Goal: Check status: Check status

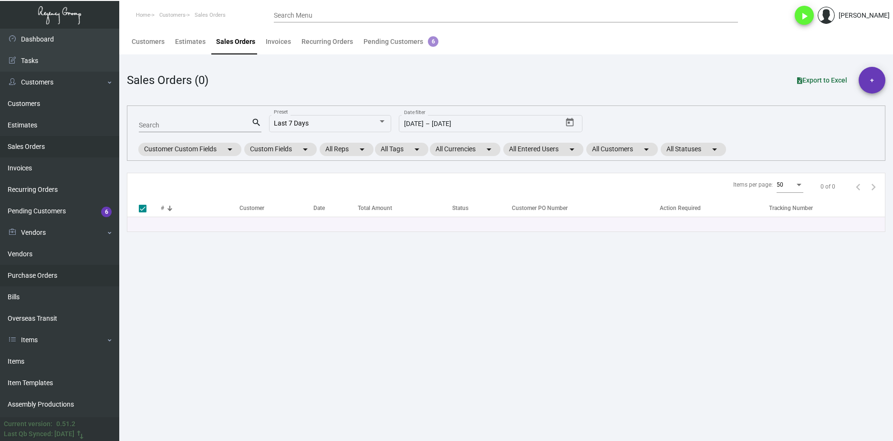
click at [55, 276] on link "Purchase Orders" at bounding box center [59, 275] width 119 height 21
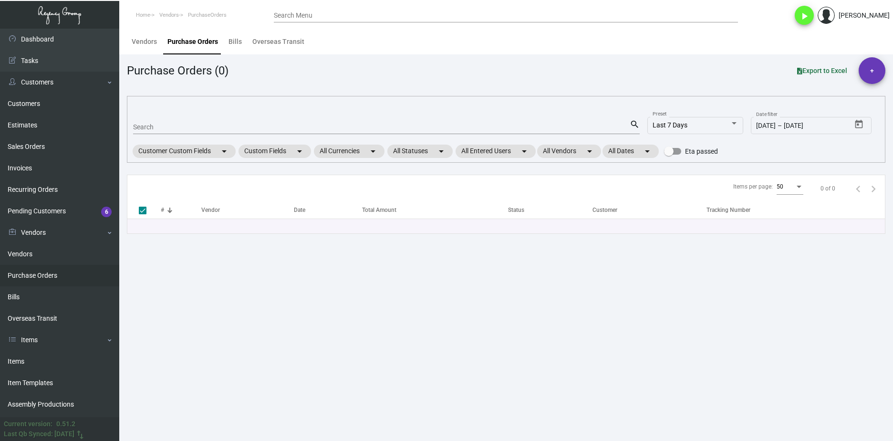
click at [169, 116] on mat-form-field "Search search" at bounding box center [386, 127] width 507 height 30
click at [170, 121] on div "Search" at bounding box center [381, 126] width 497 height 15
click at [170, 125] on input "Search" at bounding box center [381, 128] width 497 height 8
paste input "108074"
type input "108074"
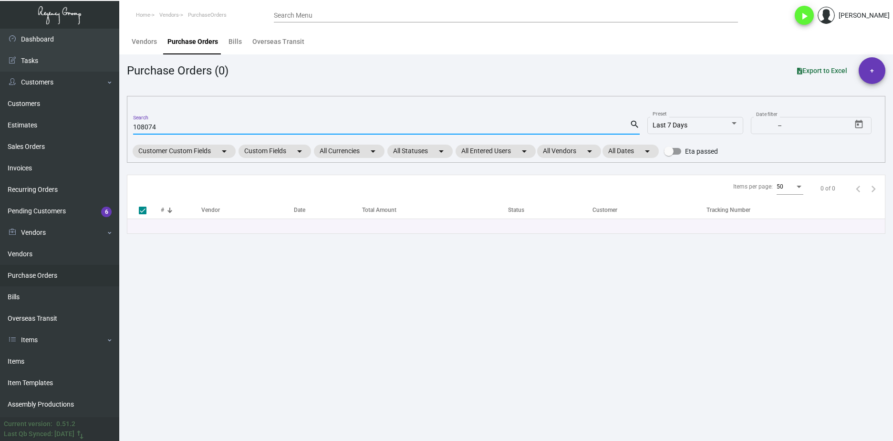
checkbox input "false"
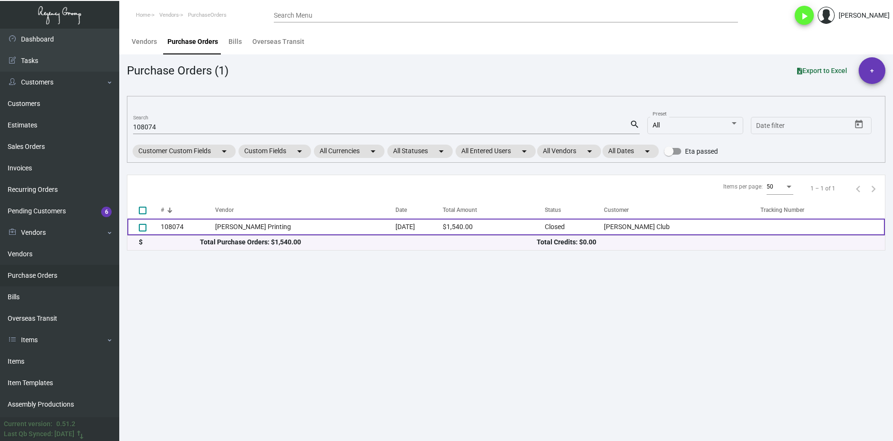
click at [203, 222] on td "108074" at bounding box center [188, 227] width 54 height 17
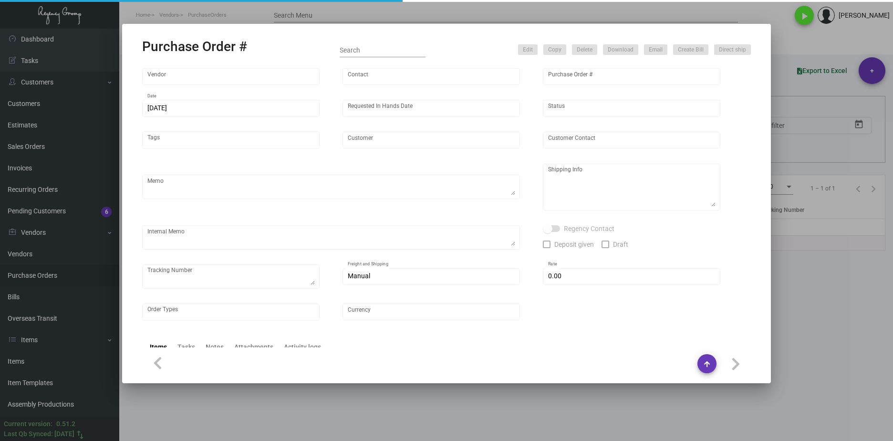
type input "Werner Printing"
type input "Bob Werner"
type input "108074"
type input "10/30/2024"
type input "11/20/2024"
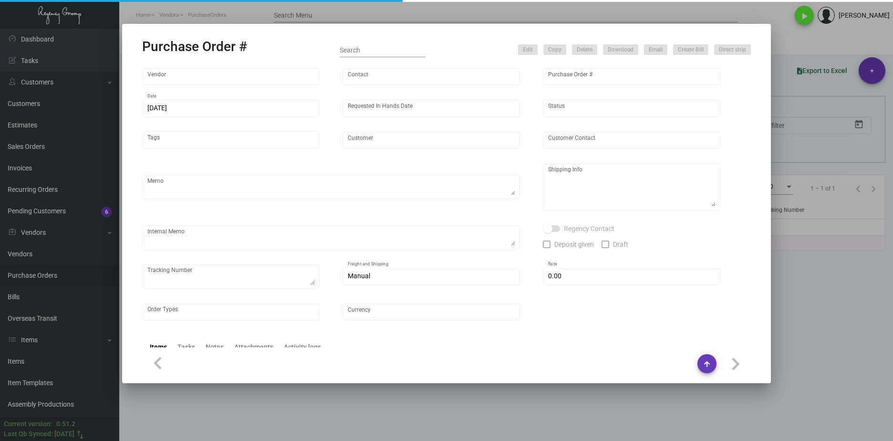
type input "Phillips Club"
type input "Cecelene Leacock"
type textarea ""Please send proof for approval to art@theregencygroup.net with me cc'd. *** AN…"
type textarea "Phillips Club - Cecelene Leacock 155 W 66th Street New York, NY, 10023 US"
type textarea "Label provided to vendor to ship to hotel UPS Ground Cost $108.13"
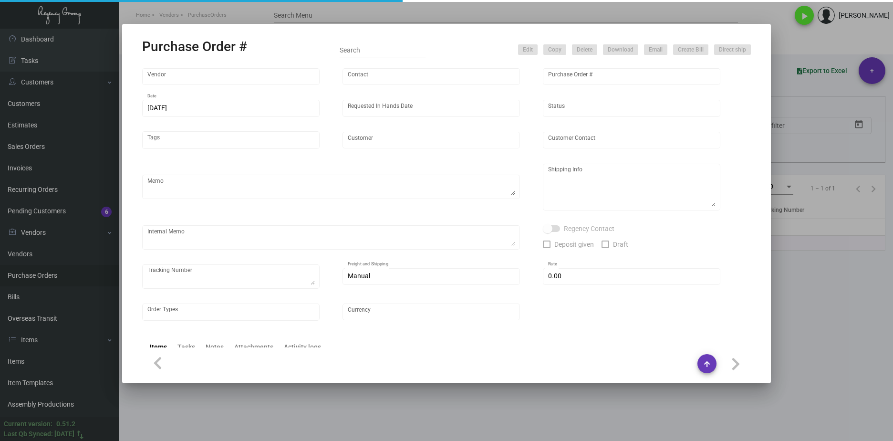
type input "$ 0.00"
type input "United States Dollar $"
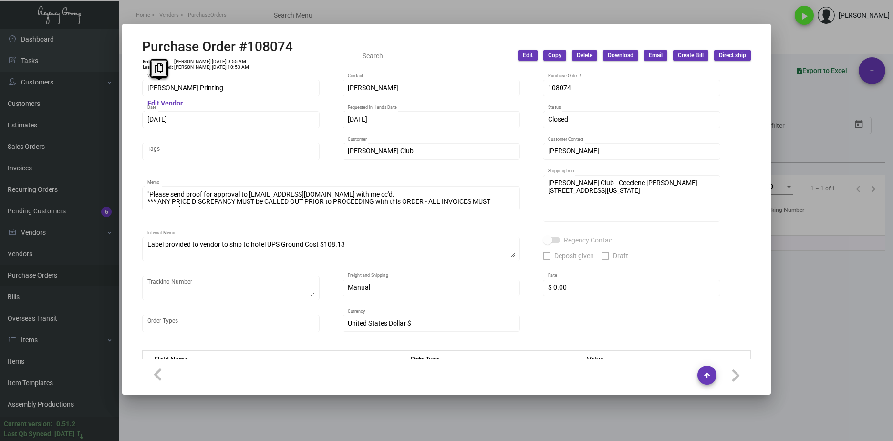
click at [139, 89] on div "Werner Printing Vendor Edit Vendor Bob Werner Contact 108074 Purchase Order # 1…" at bounding box center [447, 216] width 632 height 287
drag, startPoint x: 208, startPoint y: 94, endPoint x: 210, endPoint y: 73, distance: 21.2
click at [208, 94] on div "Werner Printing Vendor" at bounding box center [231, 87] width 168 height 19
click at [226, 62] on td "Patrick Farrell 10/30/24, 9:55 AM" at bounding box center [212, 62] width 76 height 6
click at [224, 61] on td "Patrick Farrell 10/30/24, 9:55 AM" at bounding box center [212, 62] width 76 height 6
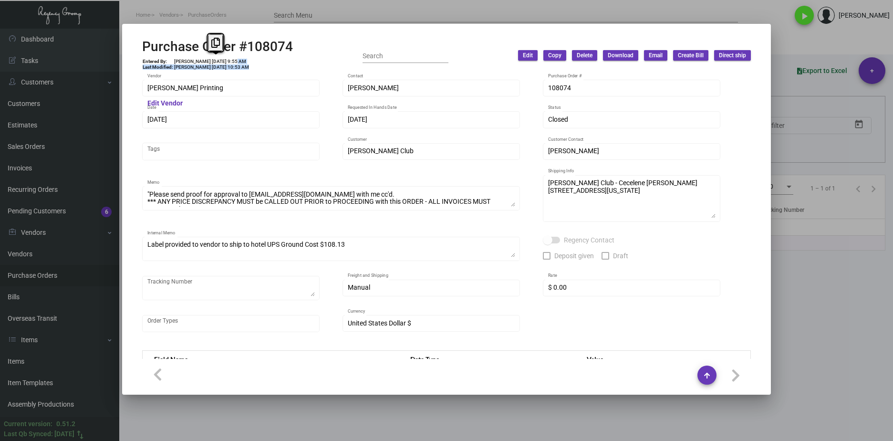
drag, startPoint x: 225, startPoint y: 61, endPoint x: 205, endPoint y: 57, distance: 19.9
click at [205, 57] on div "Purchase Order #108074 Entered By: Patrick Farrell 10/30/24, 9:55 AM Last Modif…" at bounding box center [217, 56] width 151 height 34
click at [206, 57] on div "Purchase Order #108074 Entered By: Patrick Farrell 10/30/24, 9:55 AM Last Modif…" at bounding box center [217, 56] width 151 height 34
click at [208, 63] on td "Patrick Farrell 10/30/24, 9:55 AM" at bounding box center [212, 62] width 76 height 6
drag, startPoint x: 207, startPoint y: 62, endPoint x: 221, endPoint y: 62, distance: 14.3
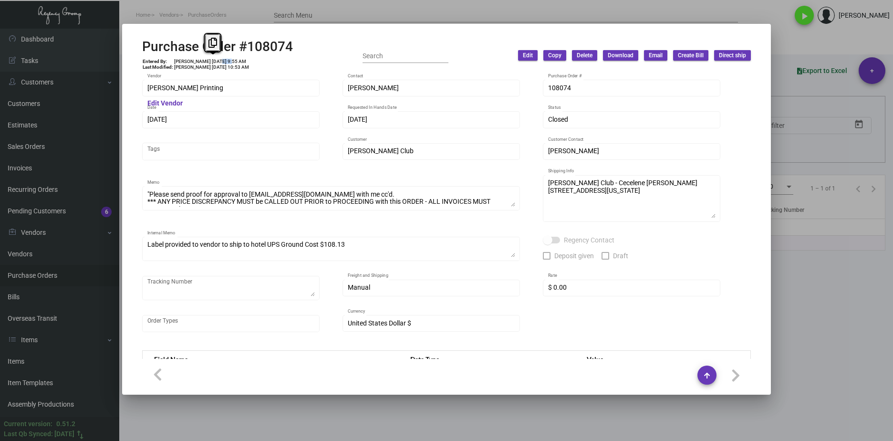
click at [221, 62] on td "Patrick Farrell 10/30/24, 9:55 AM" at bounding box center [212, 62] width 76 height 6
drag, startPoint x: 221, startPoint y: 62, endPoint x: 227, endPoint y: 63, distance: 5.8
click at [227, 63] on td "Patrick Farrell 10/30/24, 9:55 AM" at bounding box center [212, 62] width 76 height 6
drag, startPoint x: 224, startPoint y: 62, endPoint x: 206, endPoint y: 59, distance: 18.4
click at [206, 59] on td "Patrick Farrell 10/30/24, 9:55 AM" at bounding box center [212, 62] width 76 height 6
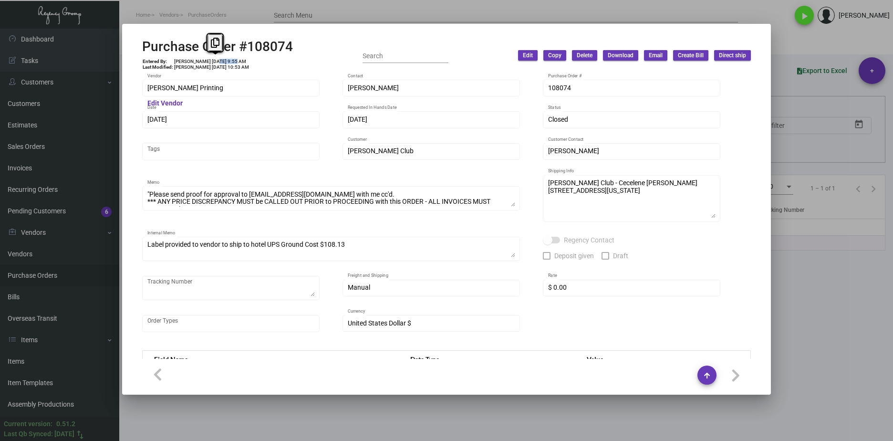
copy td "10/30/24"
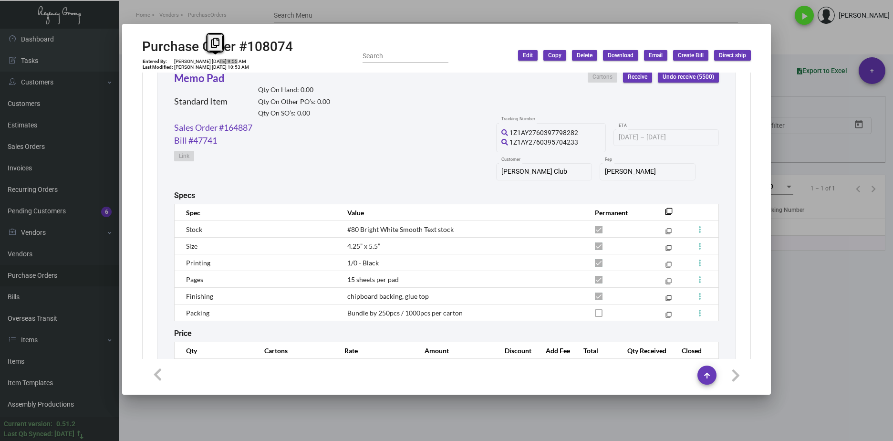
scroll to position [510, 0]
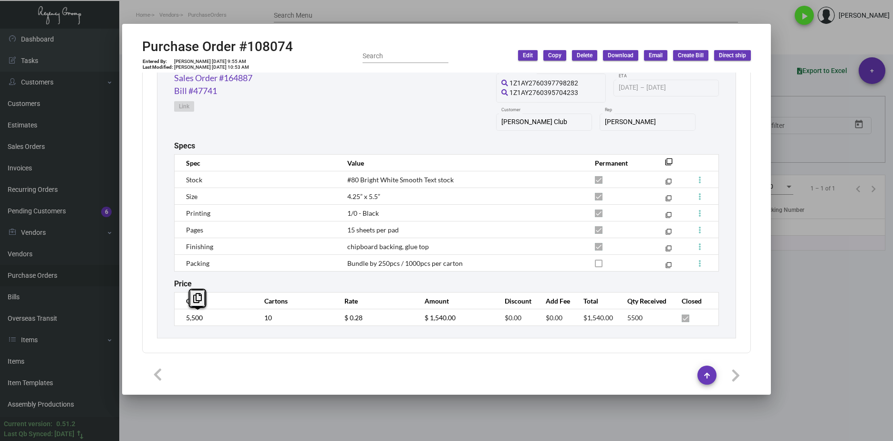
click at [167, 318] on div "Memo Pad Standard Item Qty On Hand: 0.00 Qty On Other PO’s: 0.00 Qty On SO’s: 0…" at bounding box center [446, 173] width 579 height 331
click at [367, 310] on td "$ 0.28" at bounding box center [375, 317] width 80 height 17
click at [325, 316] on tr "5,500 10 $ 0.28 $ 1,540.00 $0.00 $0.00 $1,540.00 5500" at bounding box center [447, 317] width 545 height 17
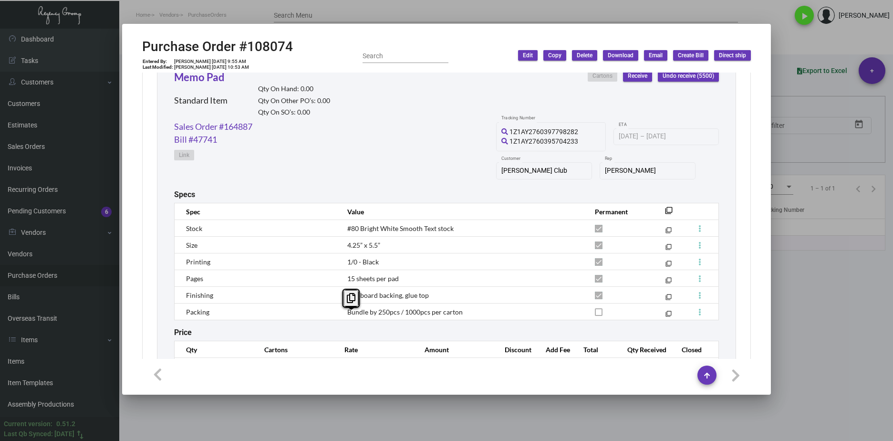
scroll to position [415, 0]
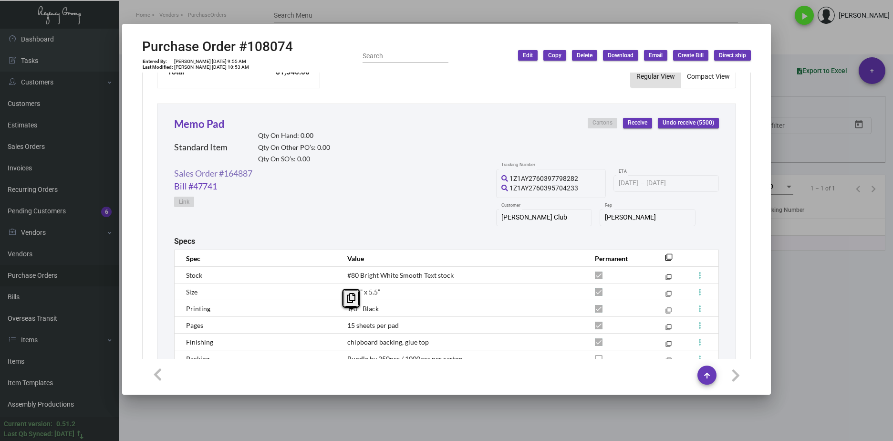
click at [239, 174] on link "Sales Order #164887" at bounding box center [213, 173] width 78 height 13
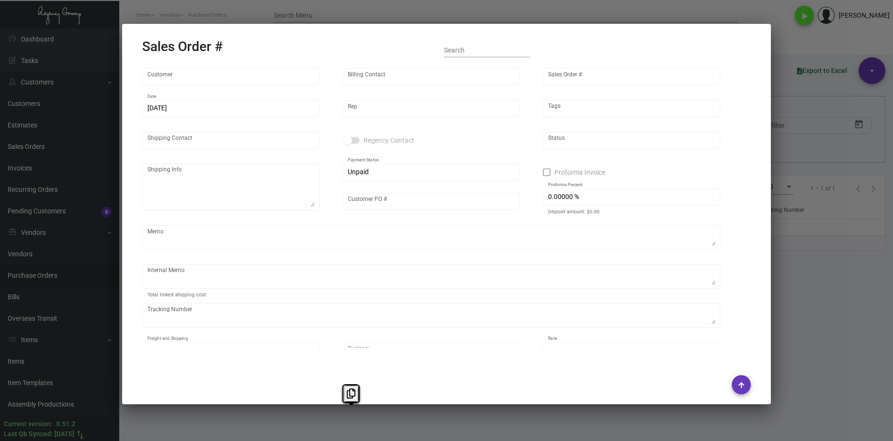
type input "Phillips Club"
type input "Cecelene Leacock"
type input "164887"
type input "10/30/2024"
type input "Jennifer Plutzer"
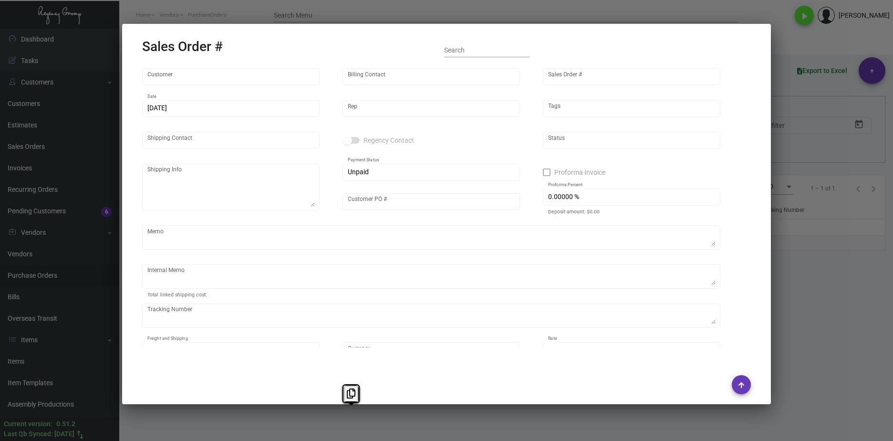
type input "Cecelene Leacock"
type textarea "Phillips Club - Cecelene Leacock 155 W 66th Street New York, NY, 10023 US"
type input "34803134387"
type textarea "Label provided to vendor to ship to hotel UPS Ground Cost $108.13"
type input "United States Dollar $"
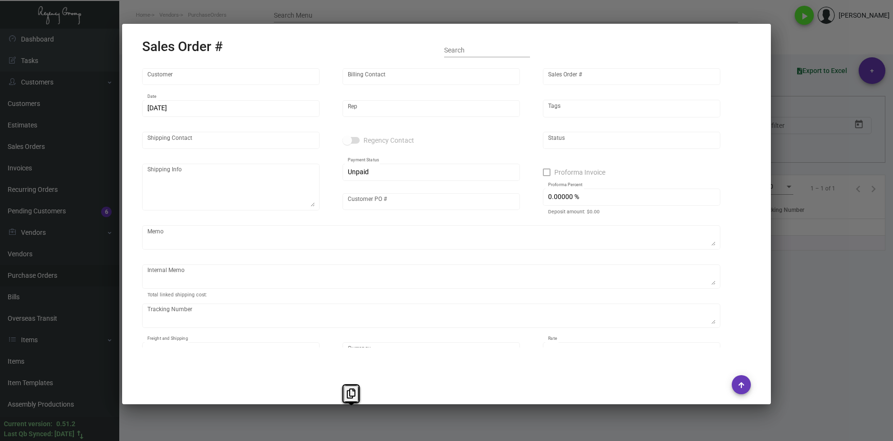
type input "$ 179.87"
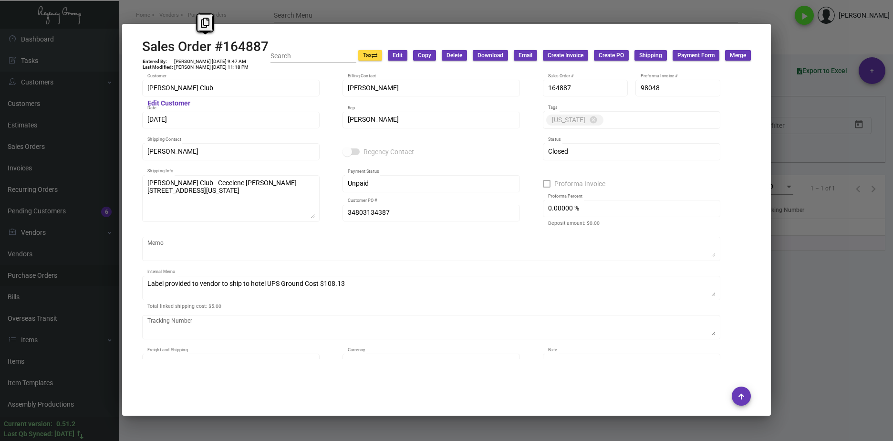
drag, startPoint x: 245, startPoint y: 46, endPoint x: 132, endPoint y: 49, distance: 112.7
click at [132, 49] on mat-dialog-container "Sales Order #164887 Entered By: Patrick Farrell 10/30/24, 9:47 AM Last Modified…" at bounding box center [446, 220] width 649 height 392
drag, startPoint x: 132, startPoint y: 49, endPoint x: 257, endPoint y: 42, distance: 125.2
click at [257, 42] on h2 "Sales Order #164887" at bounding box center [205, 47] width 126 height 16
drag, startPoint x: 267, startPoint y: 45, endPoint x: 145, endPoint y: 49, distance: 122.2
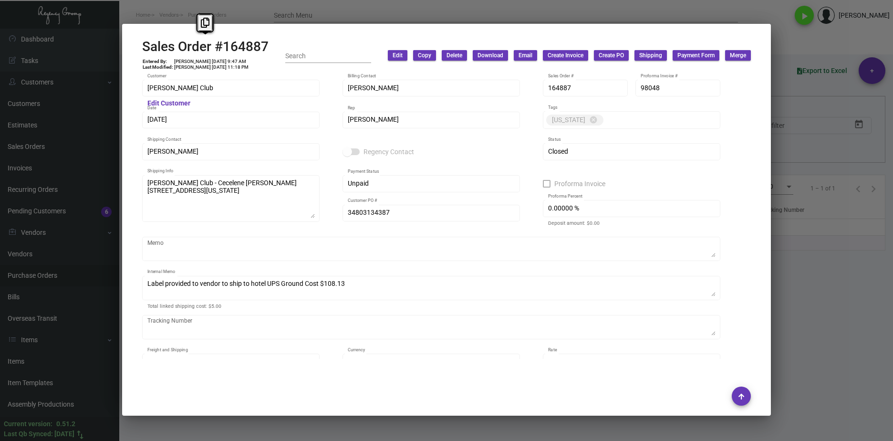
click at [145, 49] on h2 "Sales Order #164887" at bounding box center [205, 47] width 126 height 16
copy h2 "Sales Order #164887"
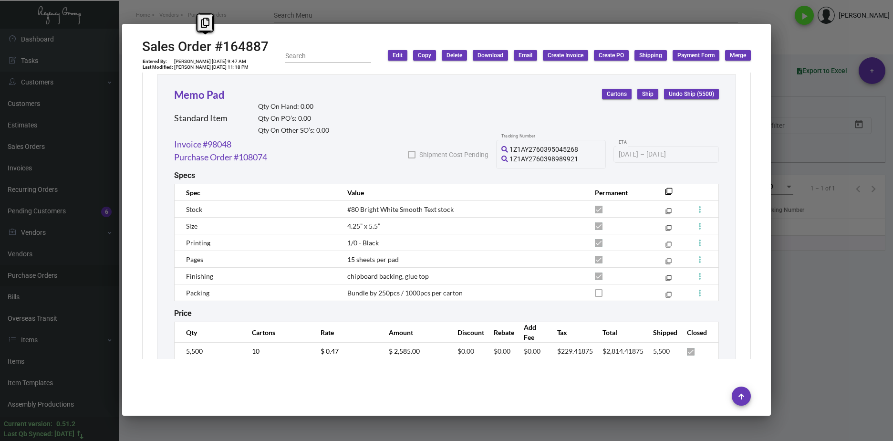
scroll to position [552, 0]
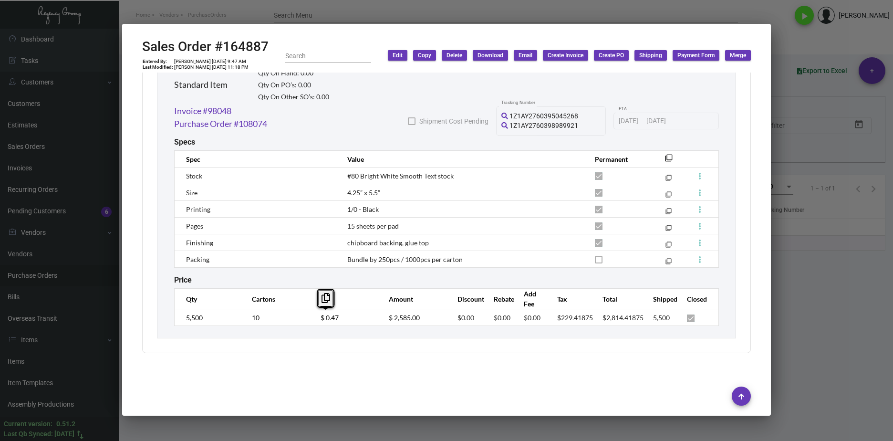
click at [302, 316] on tr "5,500 10 $ 0.47 $ 2,585.00 $0.00 $0.00 $0.00 $229.41875 $2,814.41875 5,500" at bounding box center [447, 317] width 545 height 17
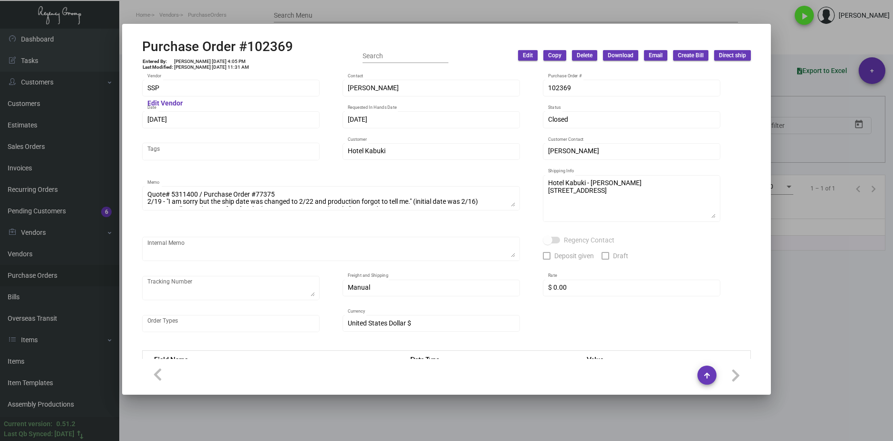
click at [179, 84] on div "SSP Vendor" at bounding box center [231, 87] width 168 height 19
